Goal: Check status: Check status

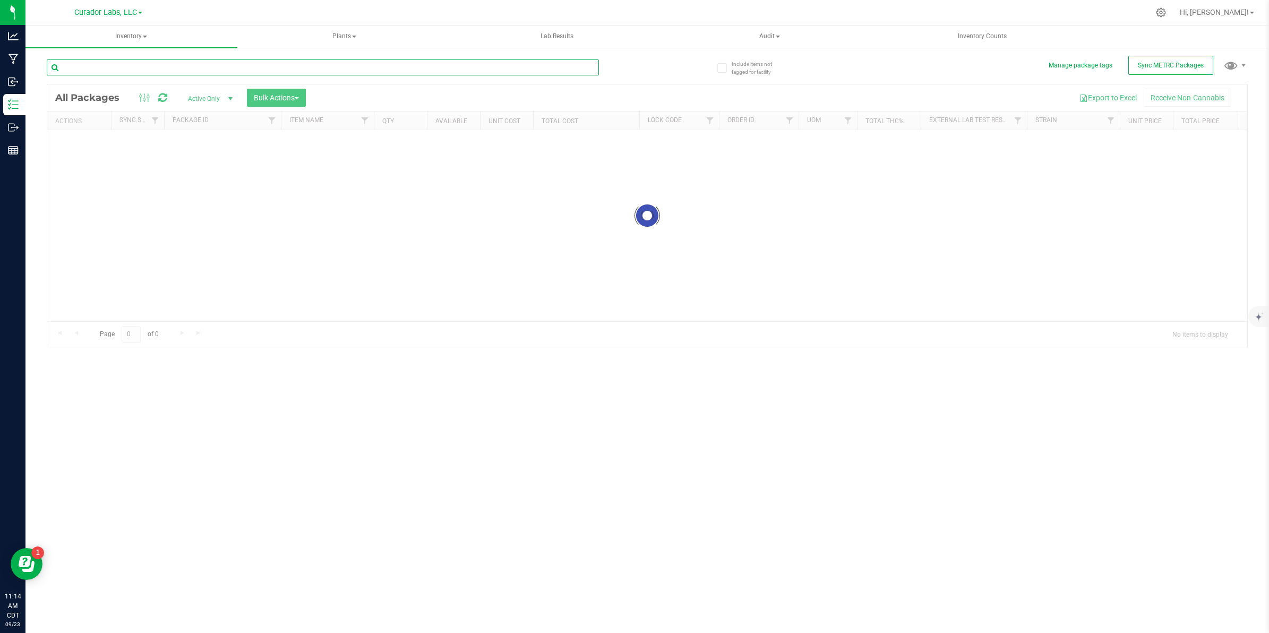
click at [156, 65] on input "text" at bounding box center [323, 67] width 552 height 16
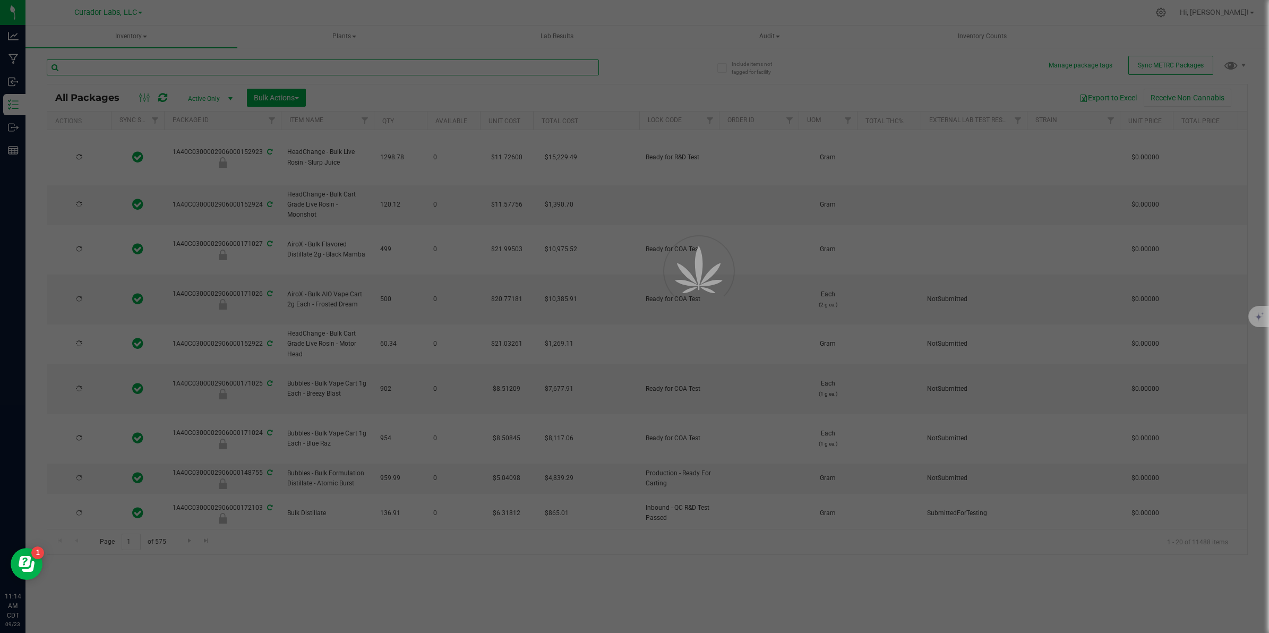
paste input "1A40C0300002906000141724"
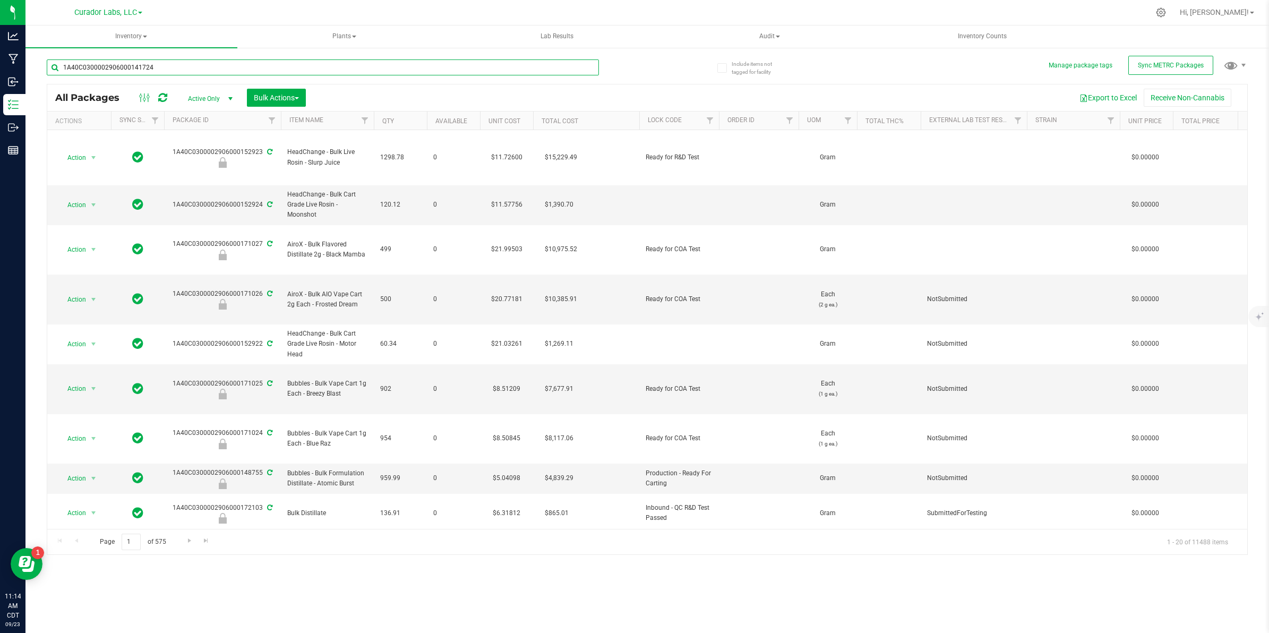
type input "1A40C0300002906000141724"
click at [187, 98] on span "Active Only" at bounding box center [208, 98] width 58 height 15
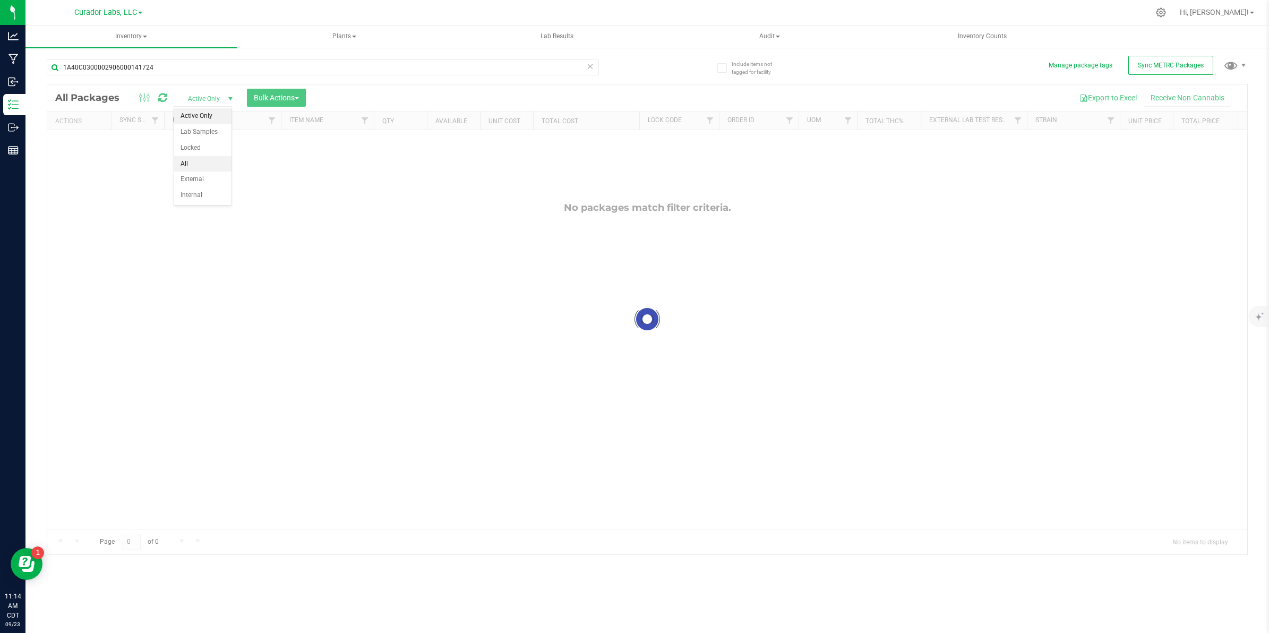
click at [189, 164] on li "All" at bounding box center [202, 164] width 57 height 16
